Goal: Task Accomplishment & Management: Manage account settings

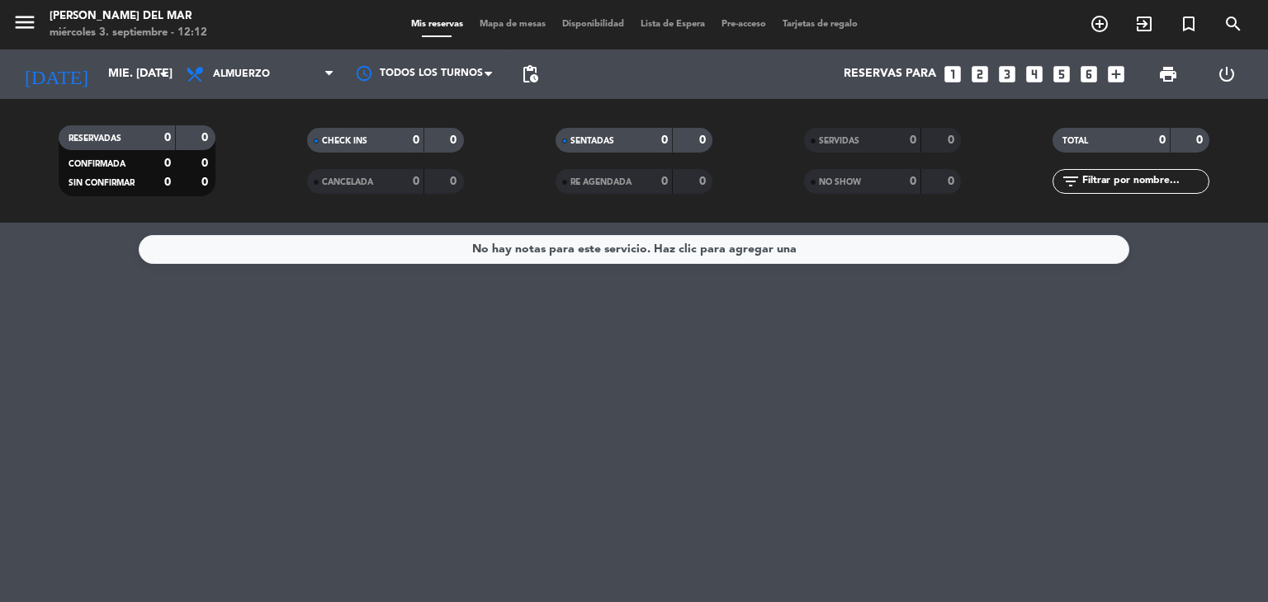
click at [1084, 73] on icon "looks_6" at bounding box center [1088, 74] width 21 height 21
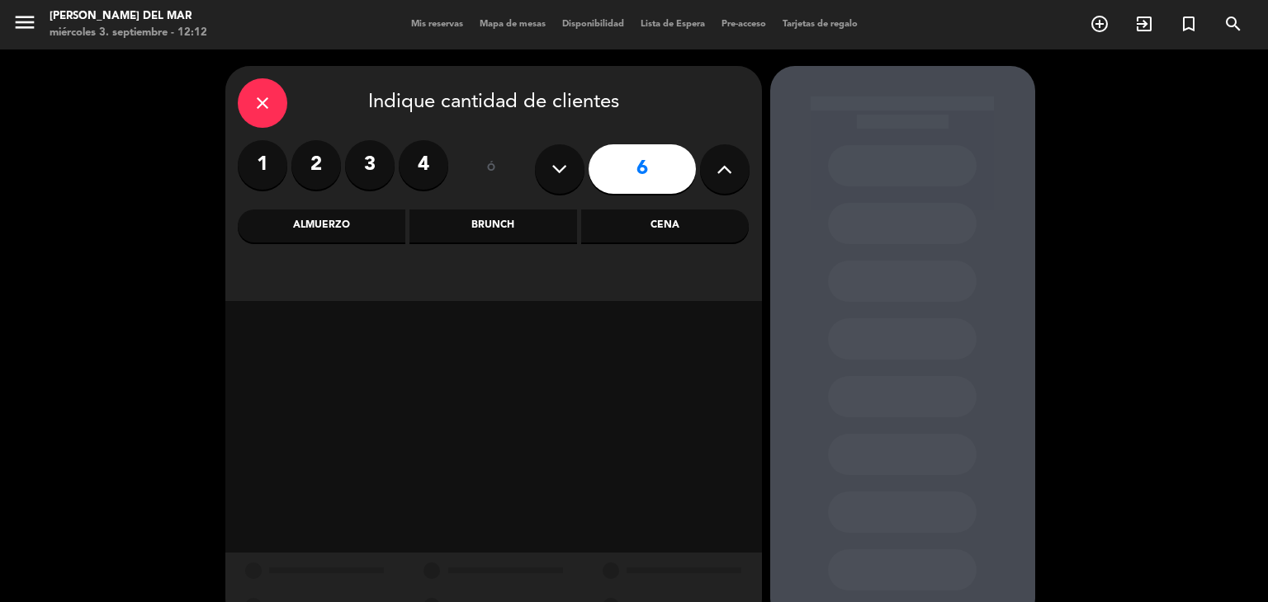
click at [697, 224] on div "Cena" at bounding box center [665, 226] width 168 height 33
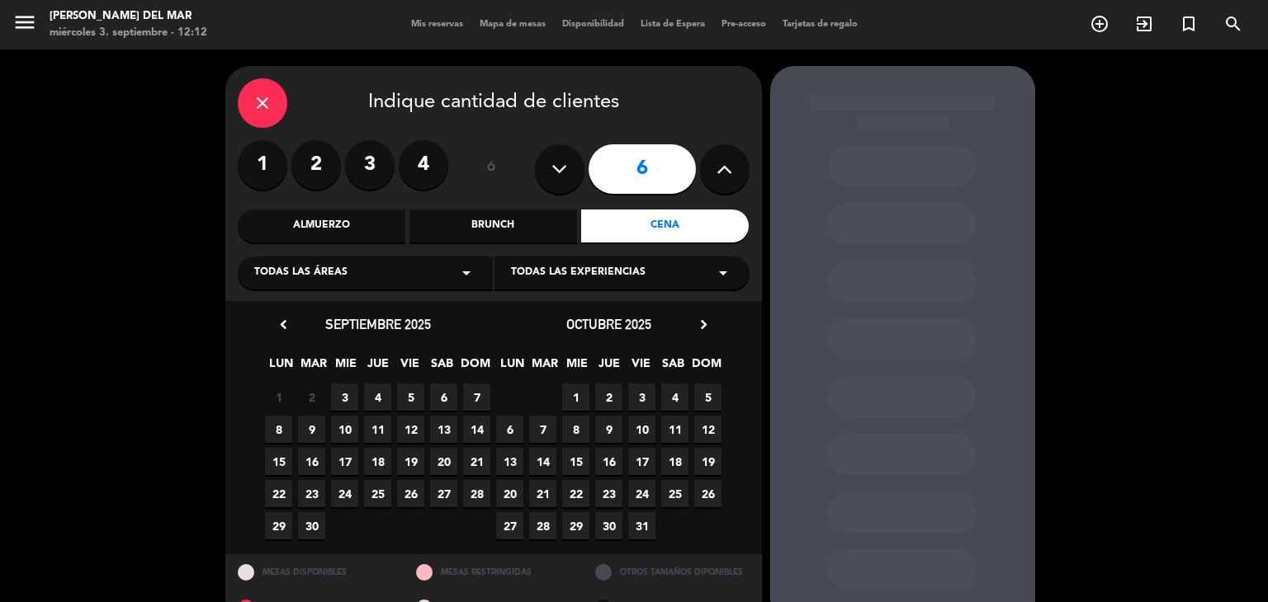
click at [407, 396] on span "5" at bounding box center [410, 397] width 27 height 27
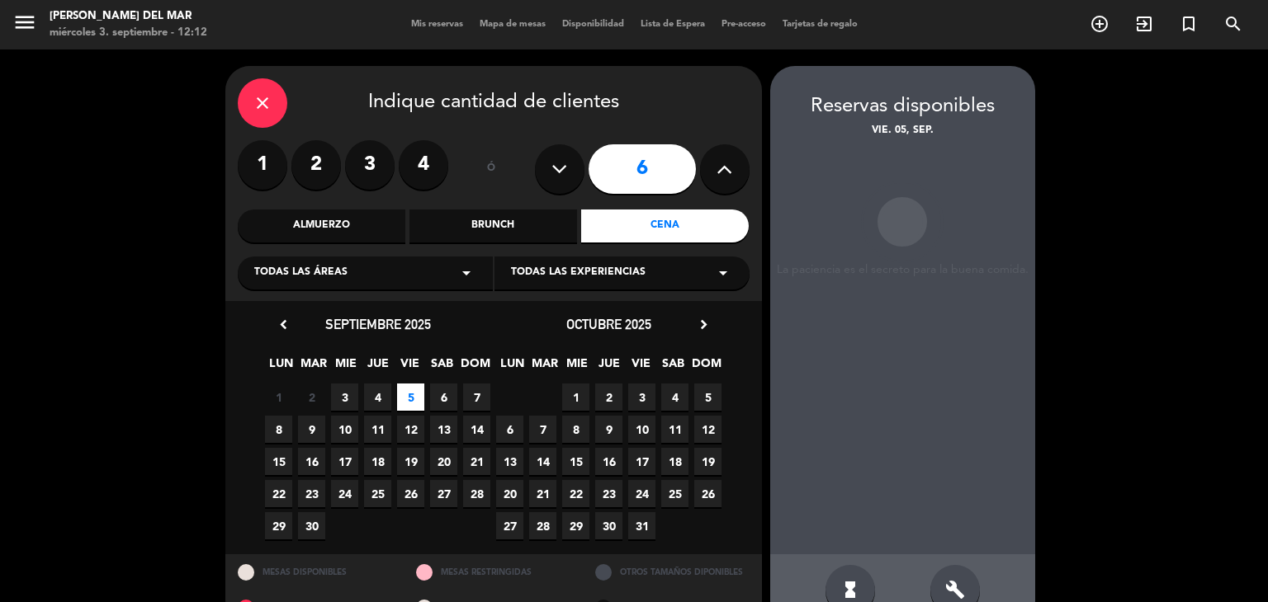
scroll to position [39, 0]
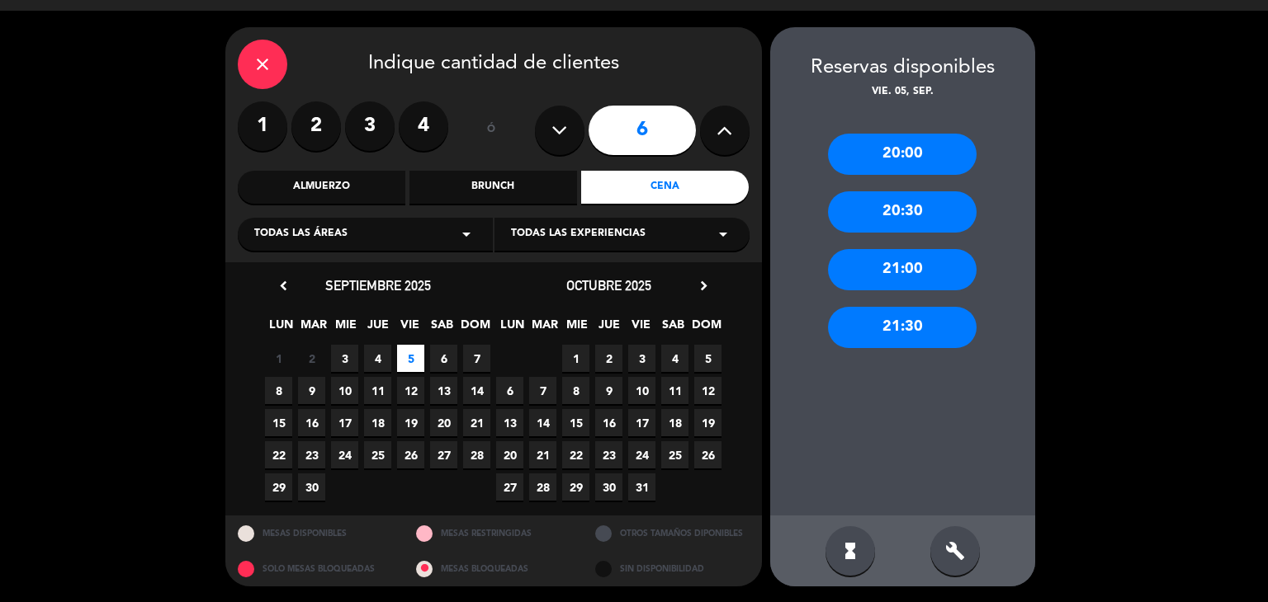
click at [899, 202] on div "20:30" at bounding box center [902, 211] width 149 height 41
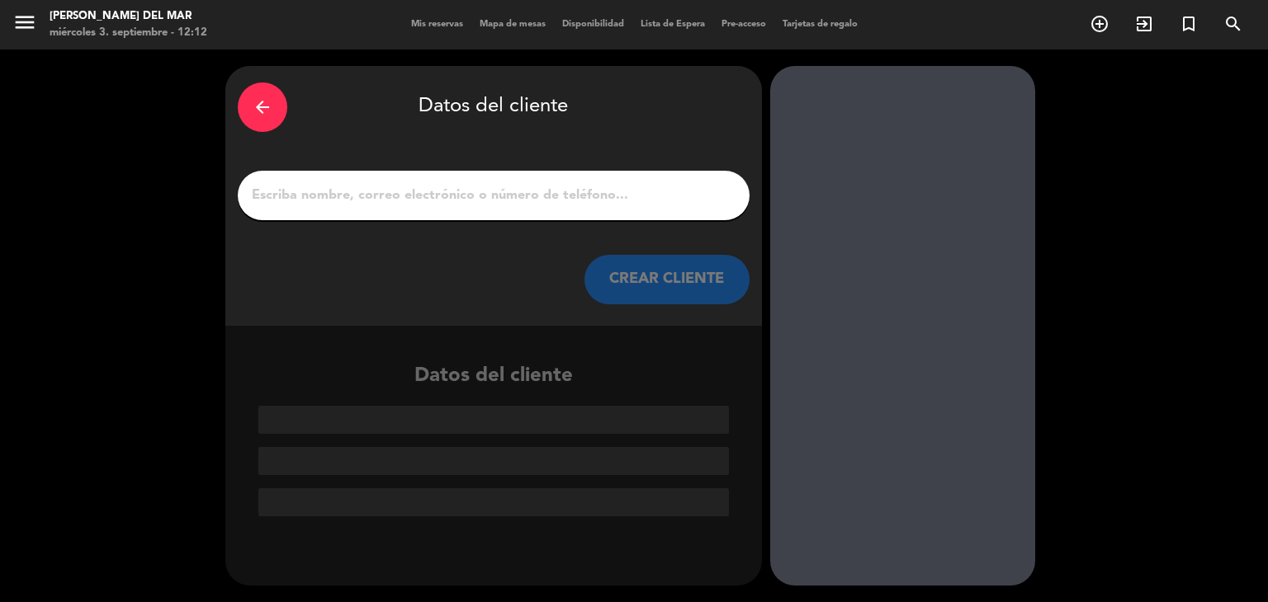
scroll to position [0, 0]
click at [489, 187] on input "1" at bounding box center [493, 195] width 487 height 23
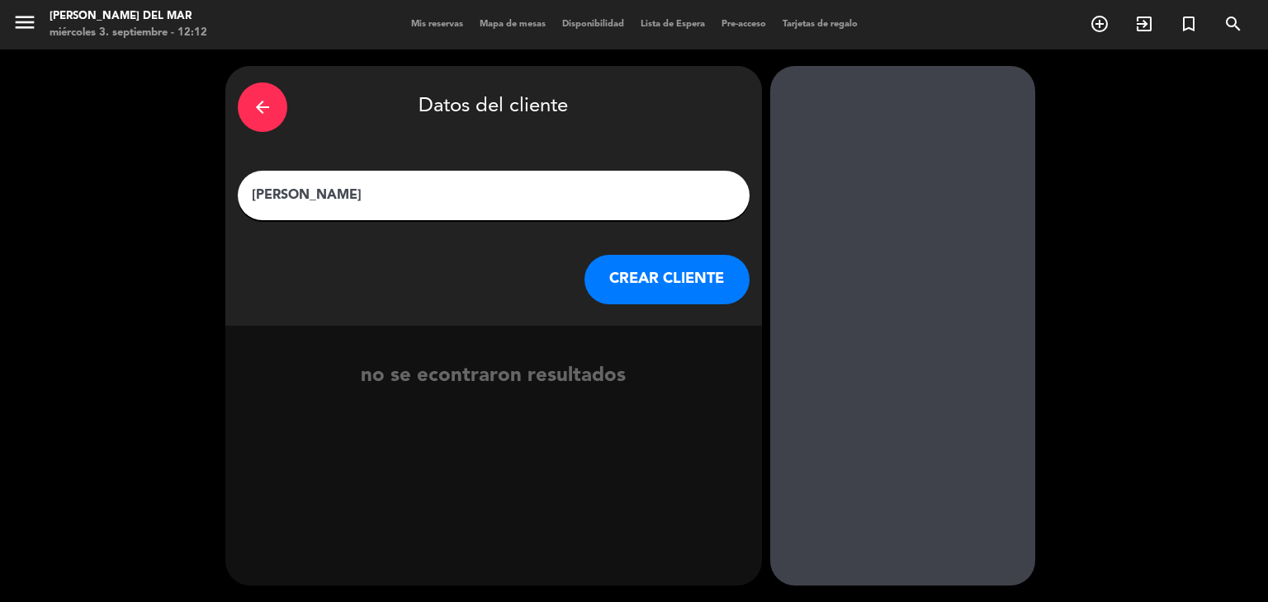
type input "[PERSON_NAME]"
click at [667, 283] on button "CREAR CLIENTE" at bounding box center [666, 280] width 165 height 50
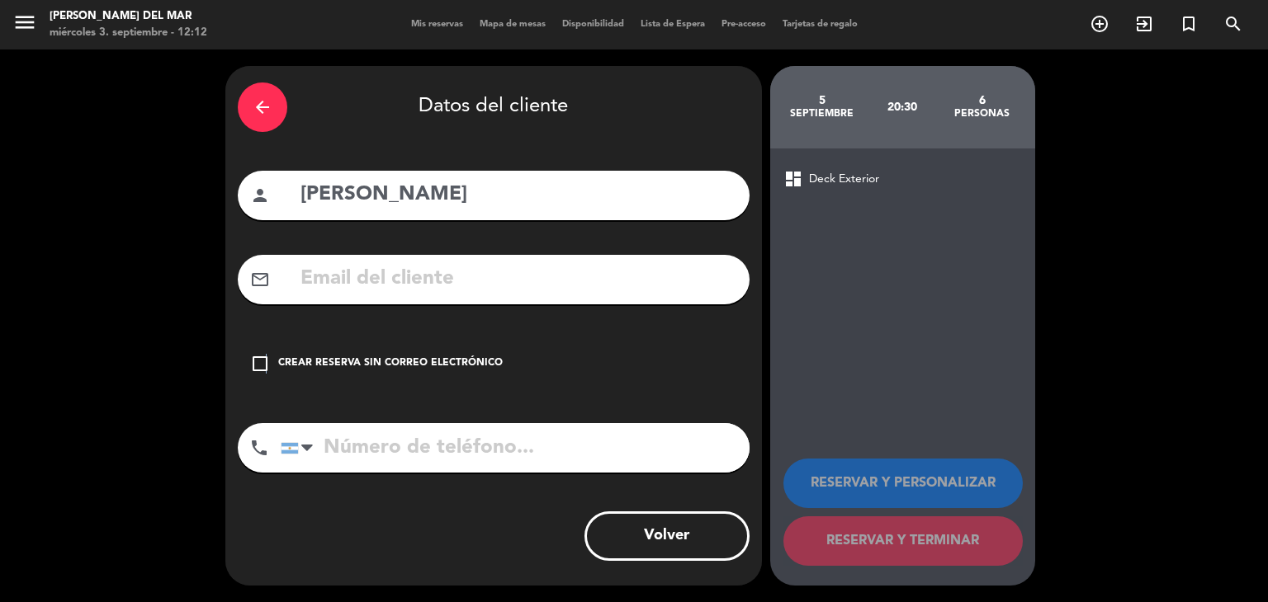
click at [265, 362] on icon "check_box_outline_blank" at bounding box center [260, 364] width 20 height 20
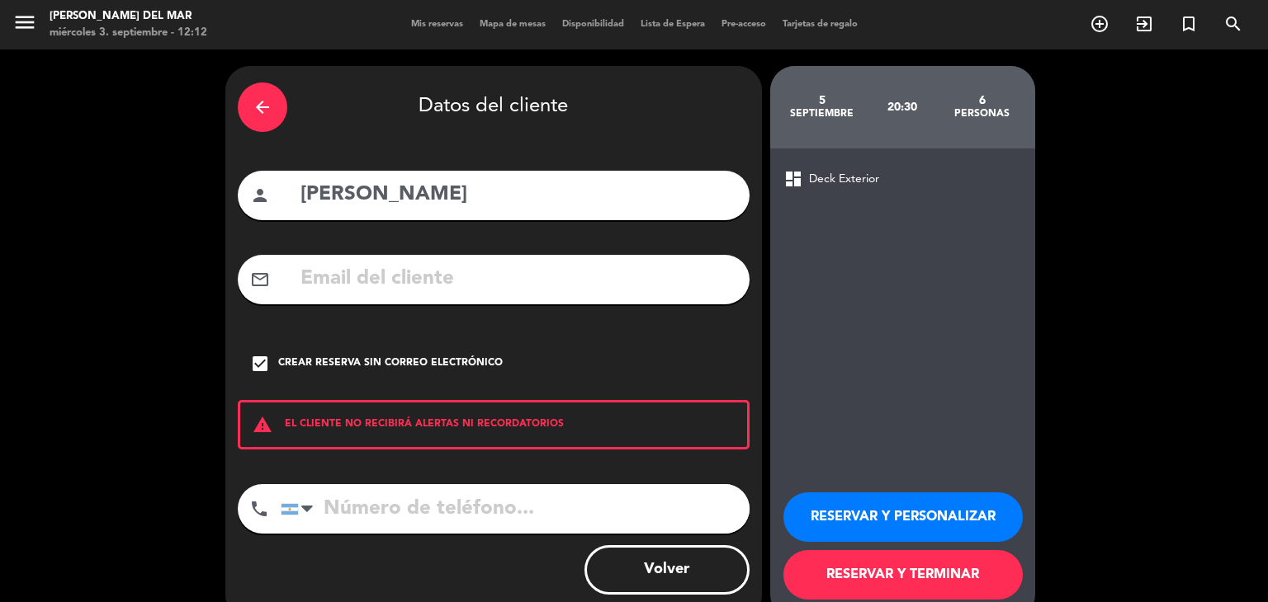
click at [357, 503] on input "tel" at bounding box center [515, 509] width 469 height 50
type input "1153088484"
click at [855, 576] on button "RESERVAR Y TERMINAR" at bounding box center [902, 575] width 239 height 50
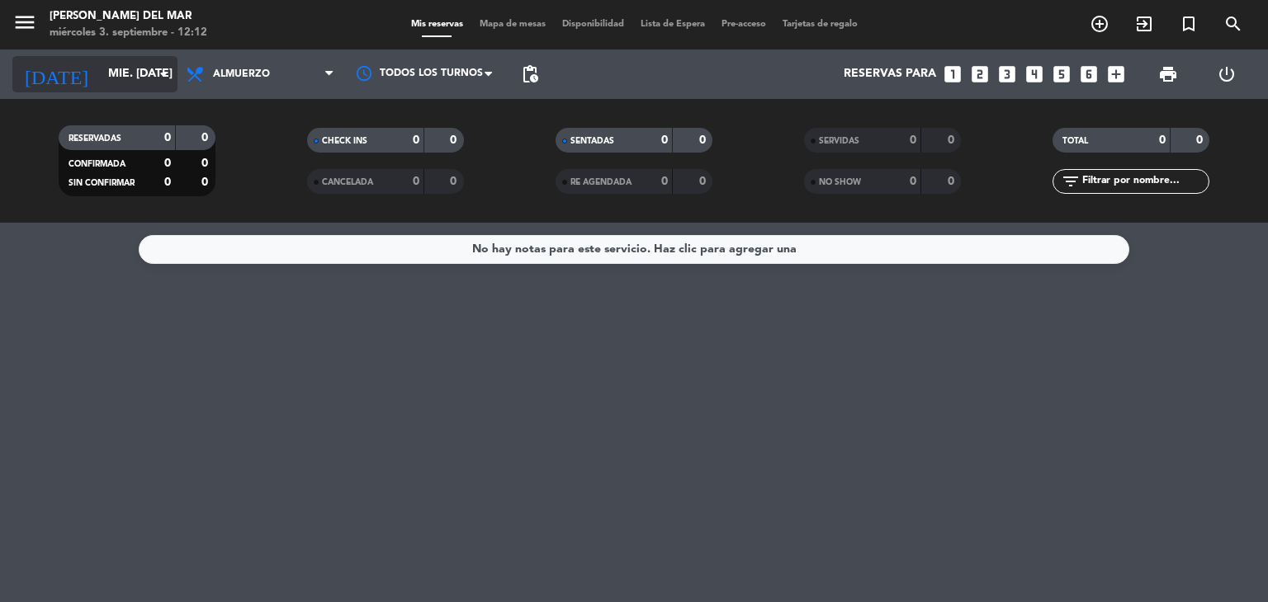
click at [125, 77] on input "mié. [DATE]" at bounding box center [178, 74] width 157 height 30
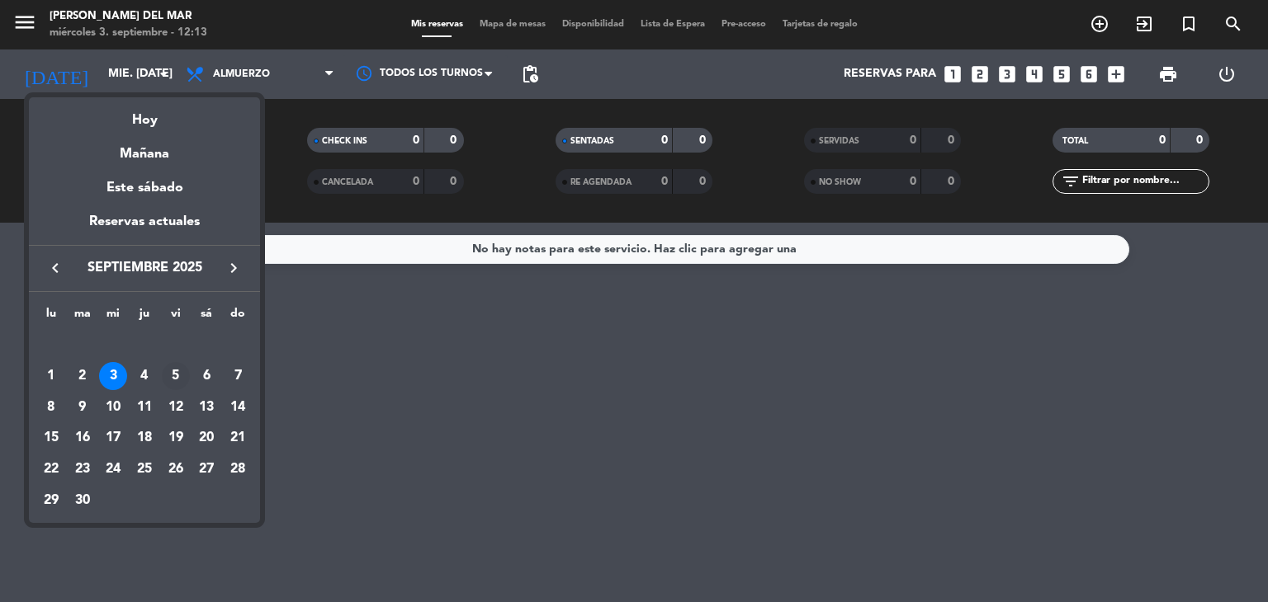
click at [172, 374] on div "5" at bounding box center [176, 376] width 28 height 28
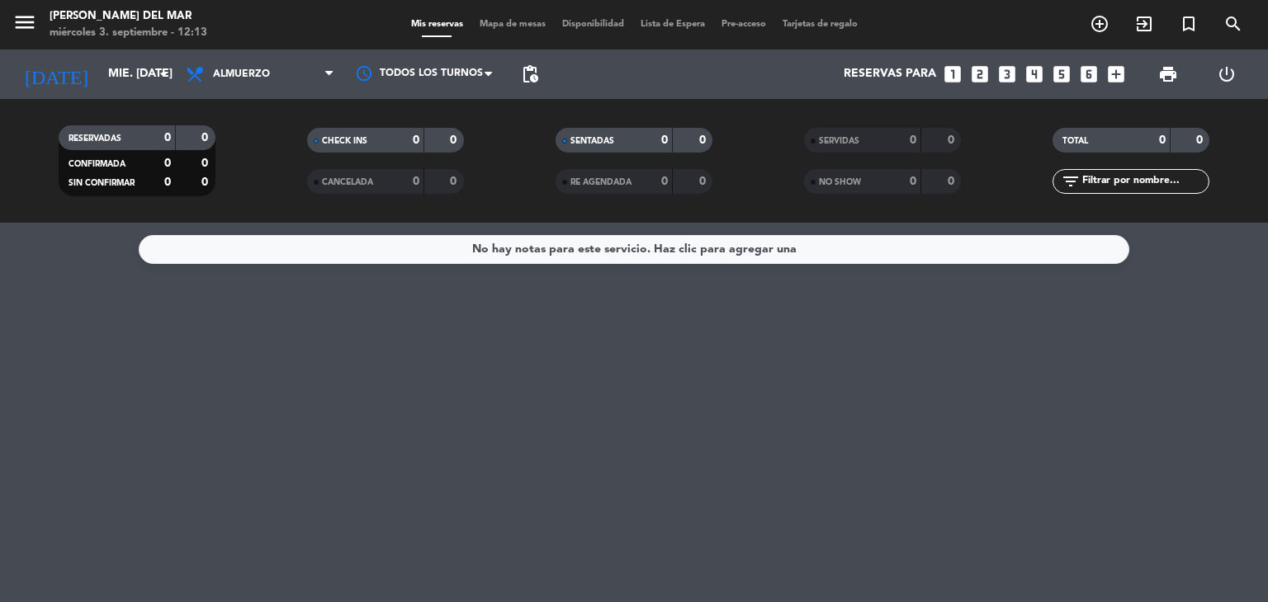
type input "vie. [DATE]"
click at [205, 77] on icon at bounding box center [197, 74] width 24 height 20
click at [244, 215] on div "menu [PERSON_NAME] del Mar miércoles 3. septiembre - 12:13 Mis reservas Mapa de…" at bounding box center [634, 111] width 1268 height 223
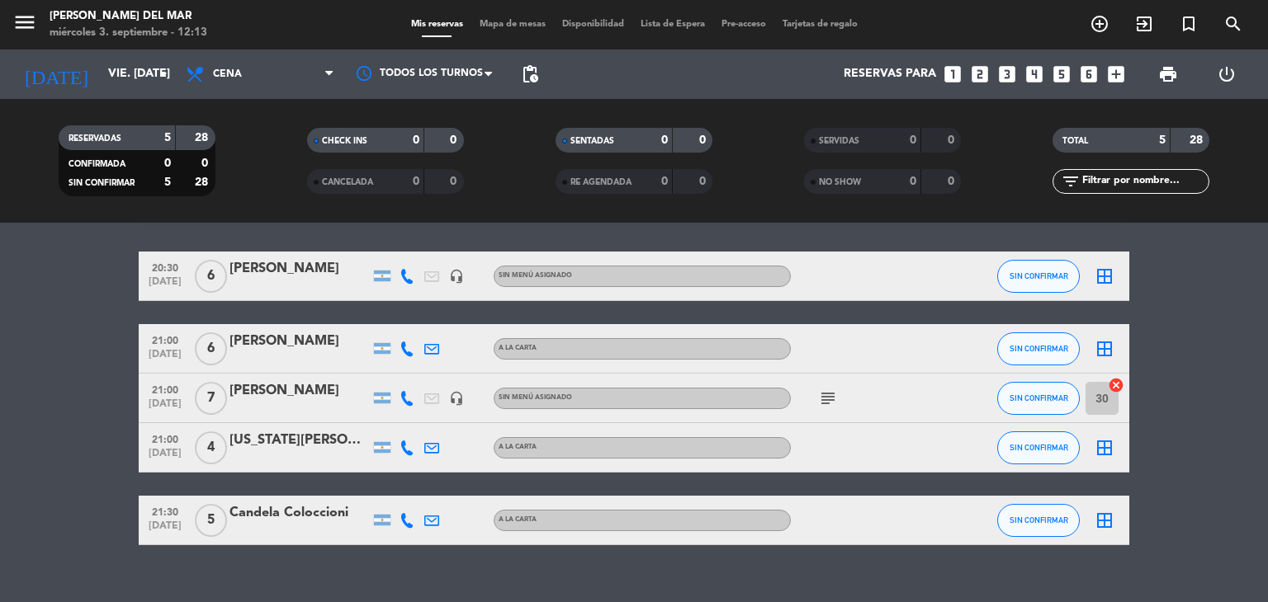
scroll to position [73, 0]
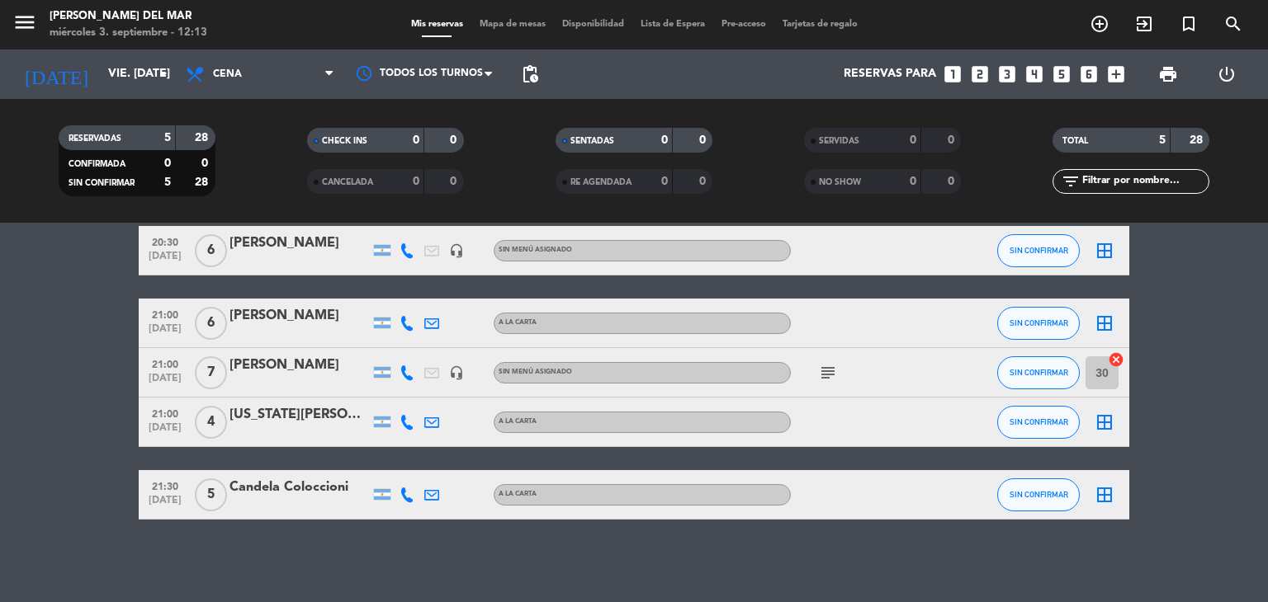
click at [1105, 248] on icon "border_all" at bounding box center [1104, 251] width 20 height 20
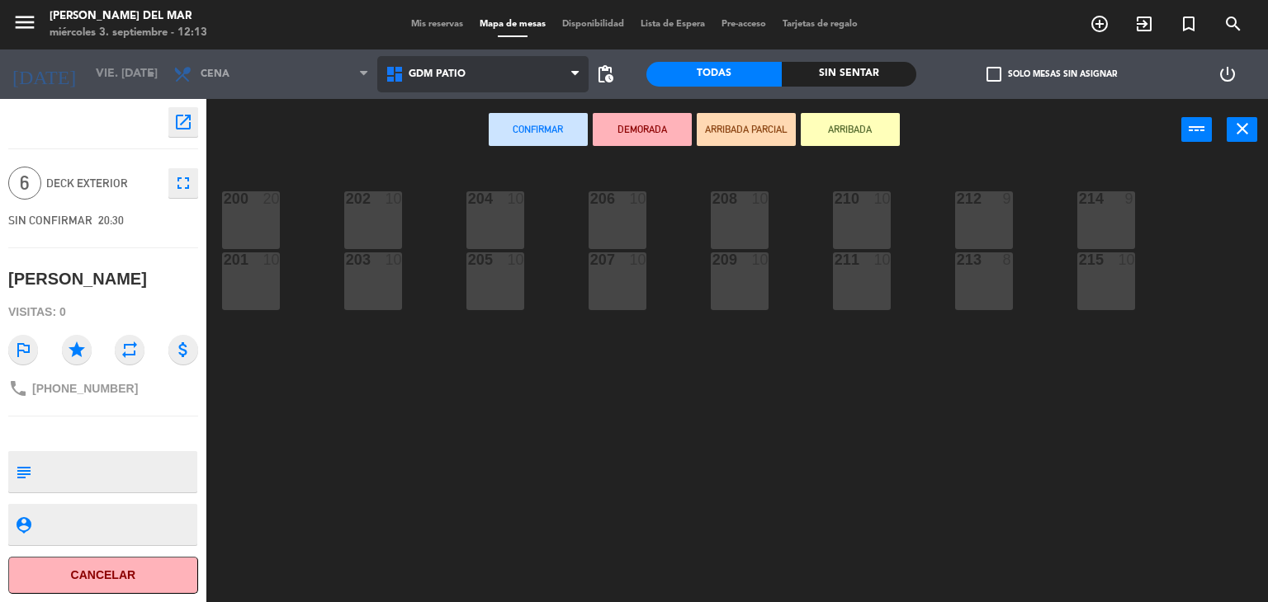
click at [449, 78] on span "GDM PATIO" at bounding box center [436, 74] width 57 height 12
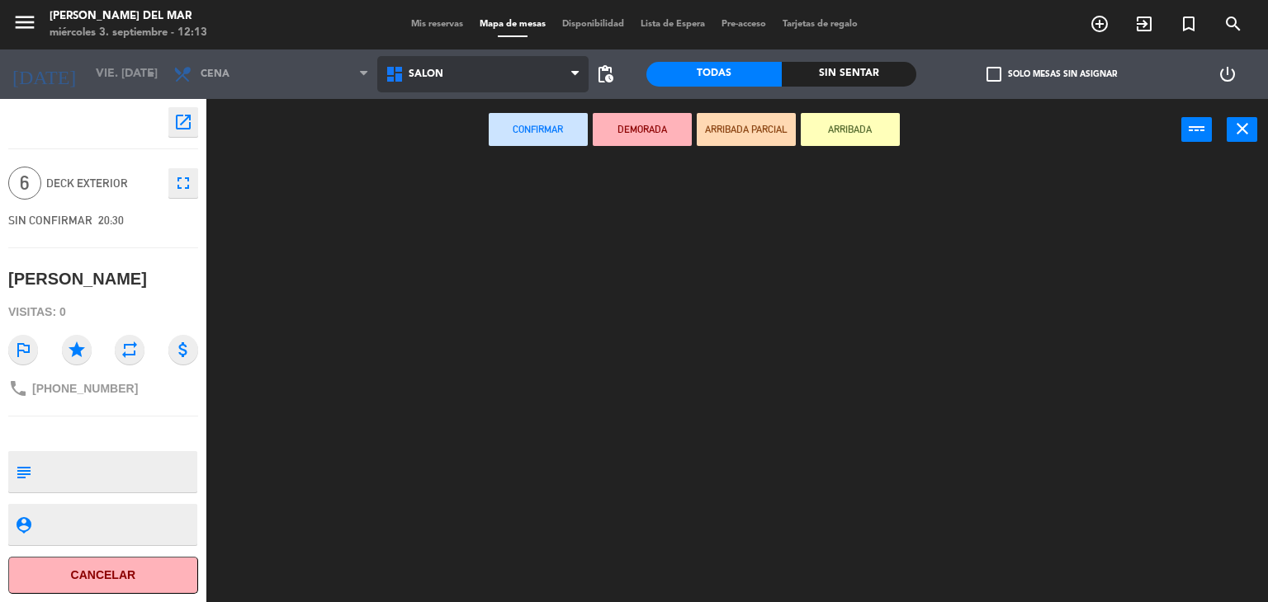
click at [449, 143] on ng-component "menu [PERSON_NAME] del Mar miércoles 3. septiembre - 12:13 Mis reservas Mapa de…" at bounding box center [634, 301] width 1268 height 603
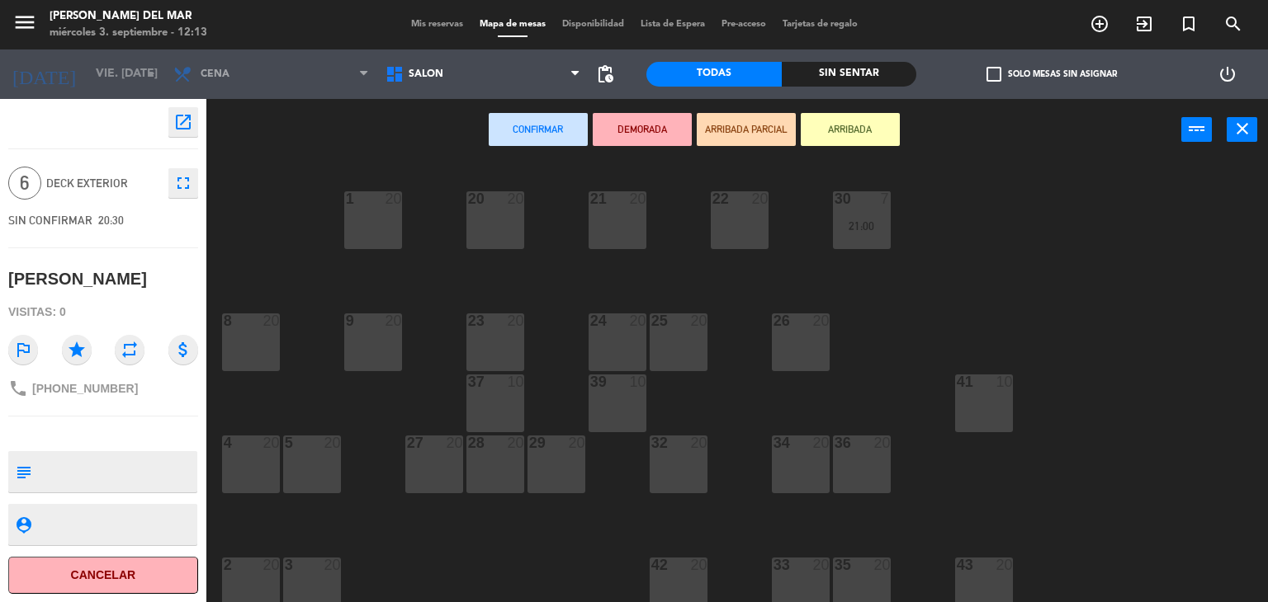
click at [371, 215] on div "1 20" at bounding box center [373, 220] width 58 height 58
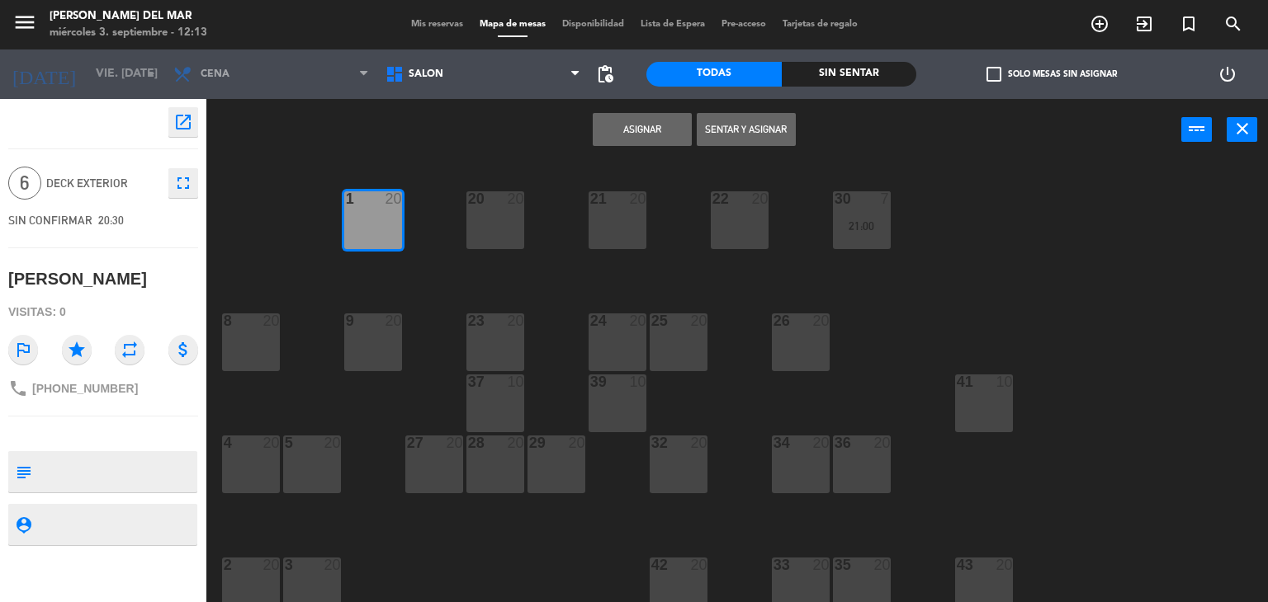
click at [654, 129] on button "Asignar" at bounding box center [642, 129] width 99 height 33
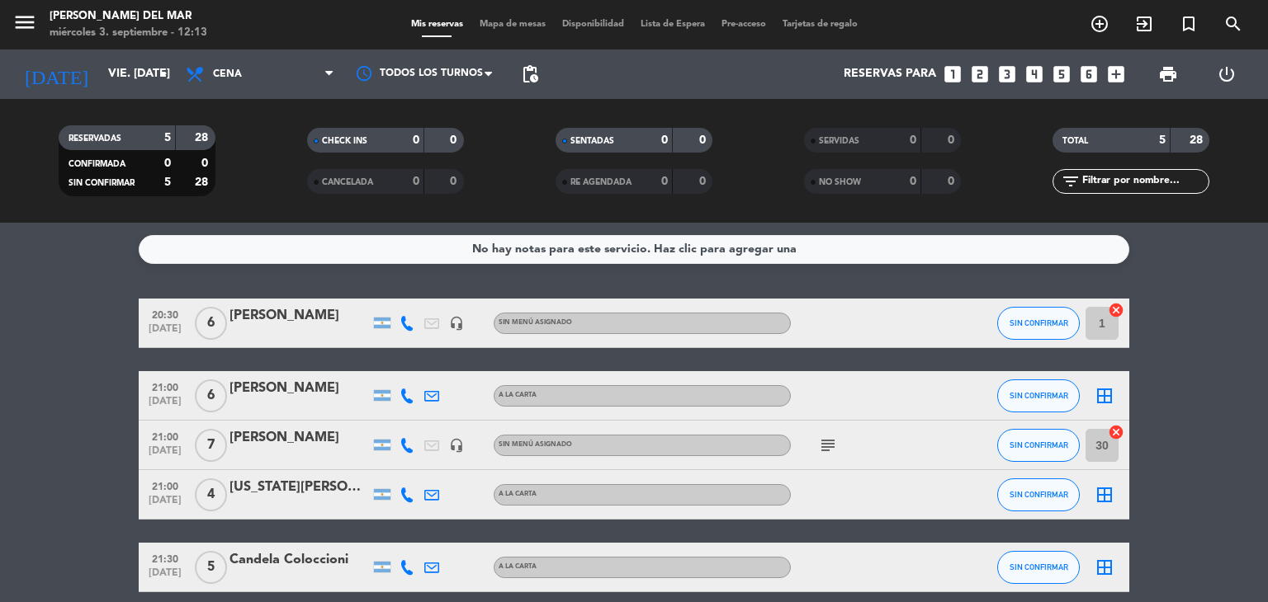
click at [316, 321] on div "[PERSON_NAME]" at bounding box center [299, 315] width 140 height 21
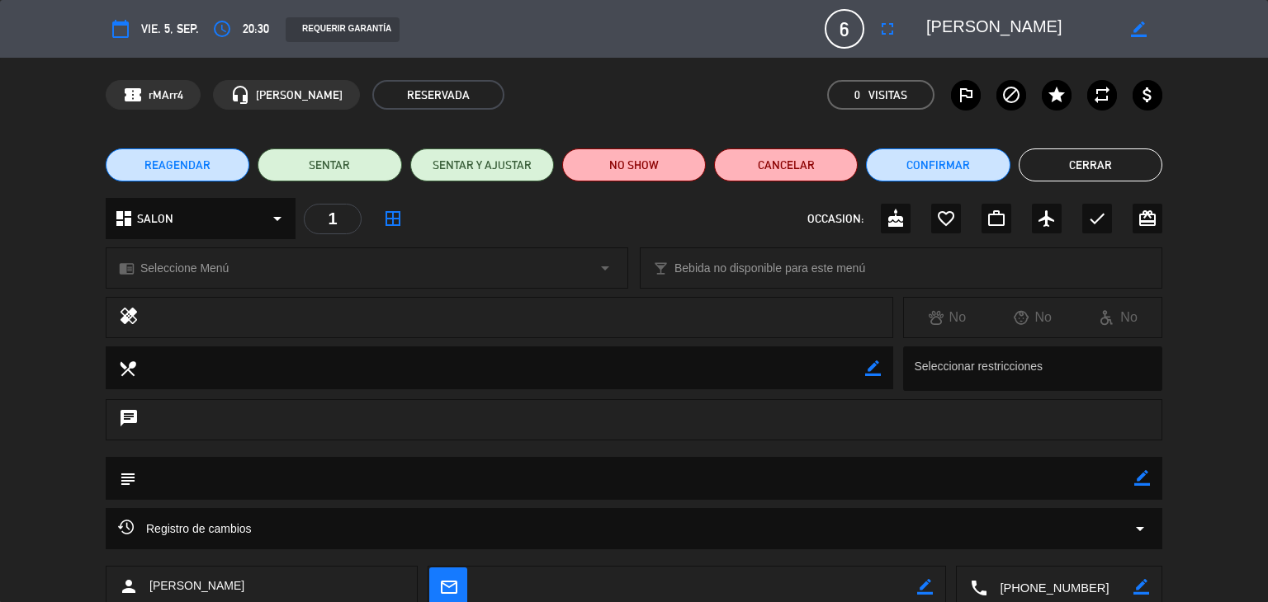
click at [1142, 479] on icon "border_color" at bounding box center [1142, 478] width 16 height 16
click at [452, 479] on textarea at bounding box center [635, 478] width 998 height 42
click at [1149, 475] on icon at bounding box center [1142, 478] width 16 height 16
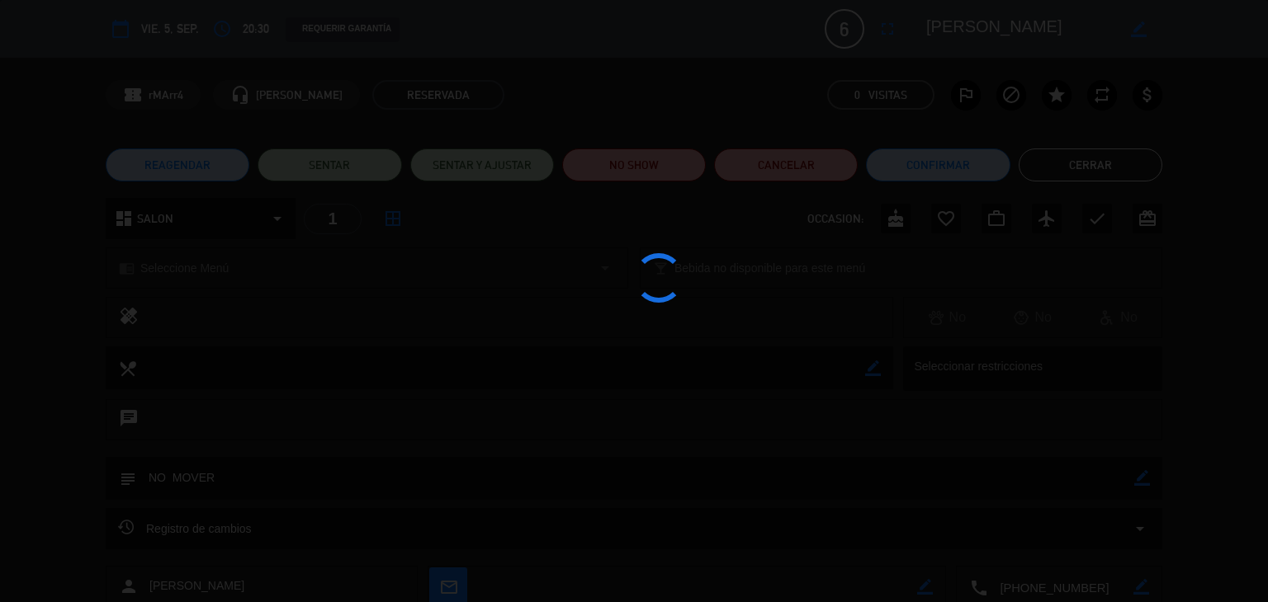
type textarea "NO MOVER"
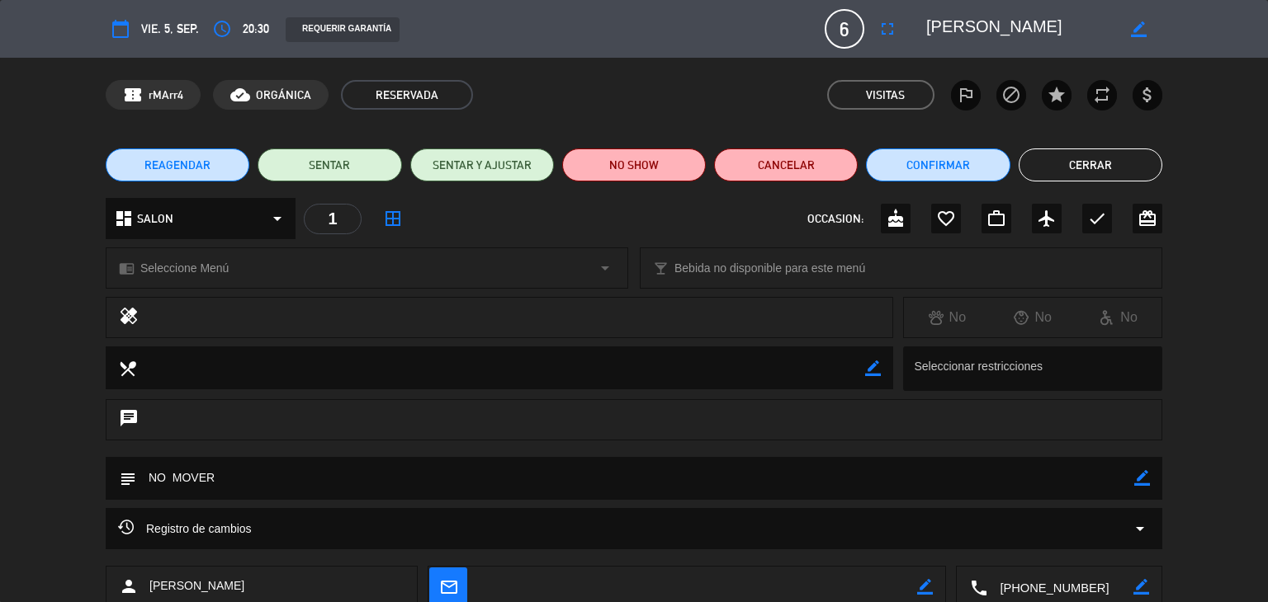
click at [1093, 161] on button "Cerrar" at bounding box center [1090, 165] width 144 height 33
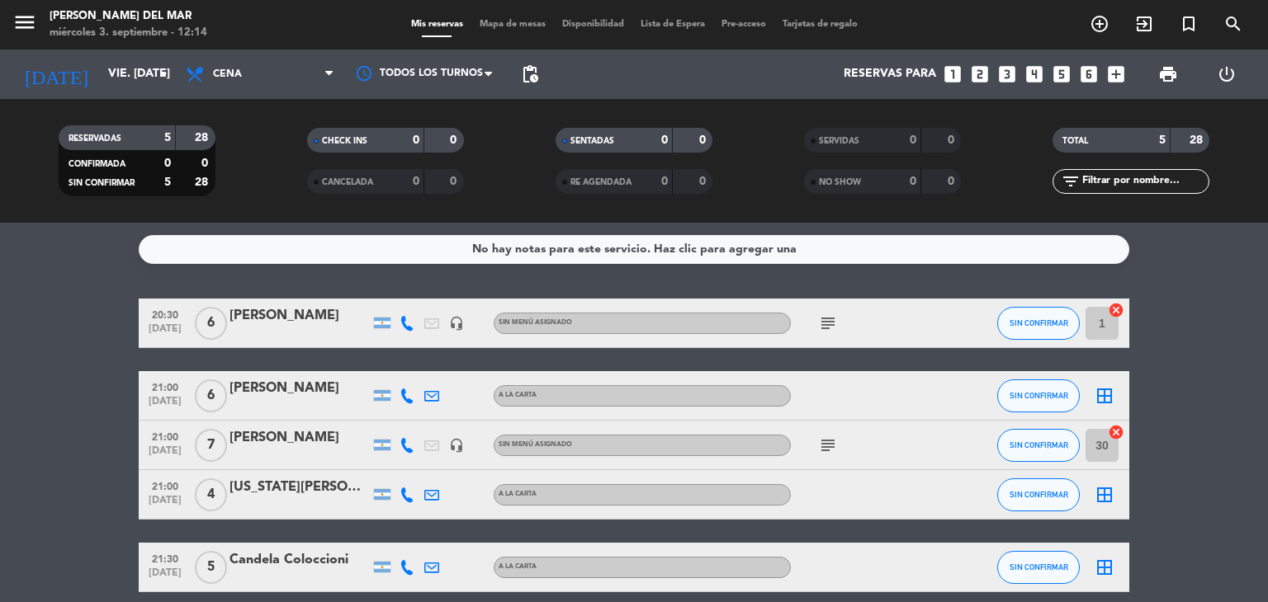
click at [831, 448] on icon "subject" at bounding box center [828, 446] width 20 height 20
click at [823, 322] on icon "subject" at bounding box center [828, 324] width 20 height 20
click at [1221, 331] on bookings-row "20:30 [DATE] 6 [PERSON_NAME] headset_mic Sin menú asignado subject NO MOVER SIN…" at bounding box center [634, 446] width 1268 height 294
